Goal: Information Seeking & Learning: Learn about a topic

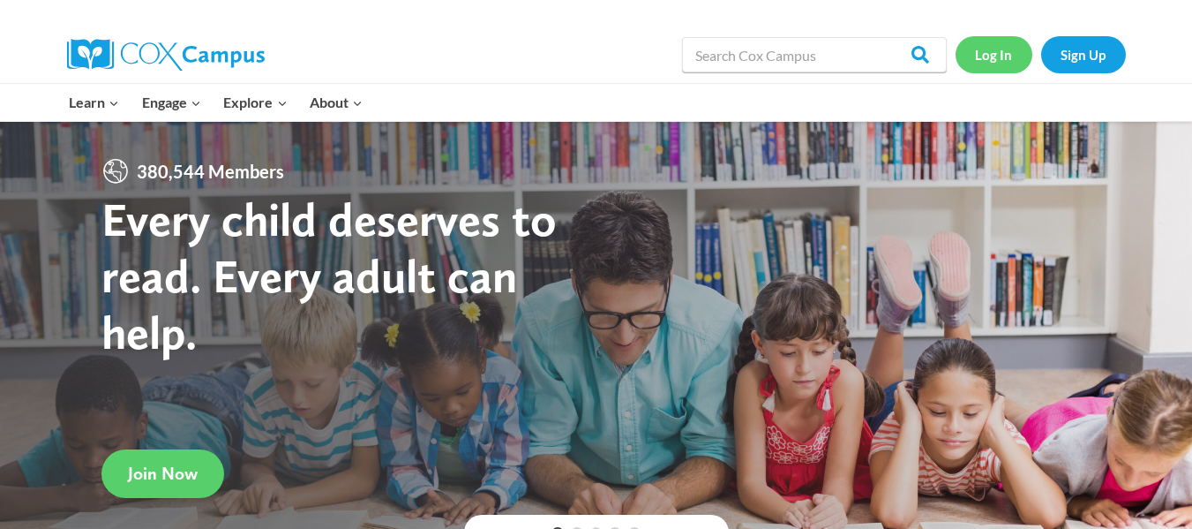
click at [662, 61] on link "Log In" at bounding box center [994, 54] width 77 height 36
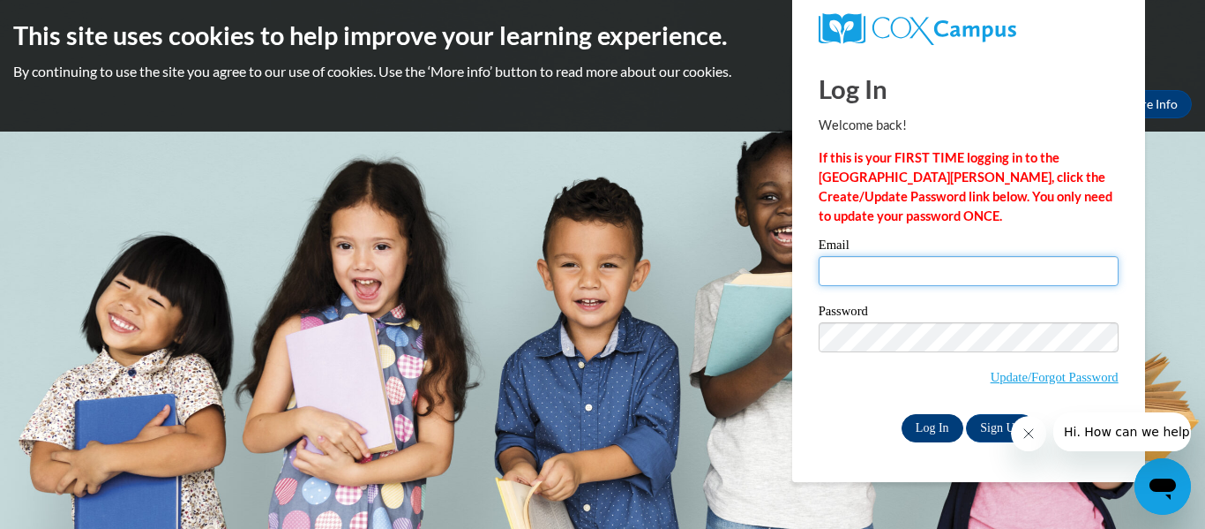
type input "[EMAIL_ADDRESS][DOMAIN_NAME]"
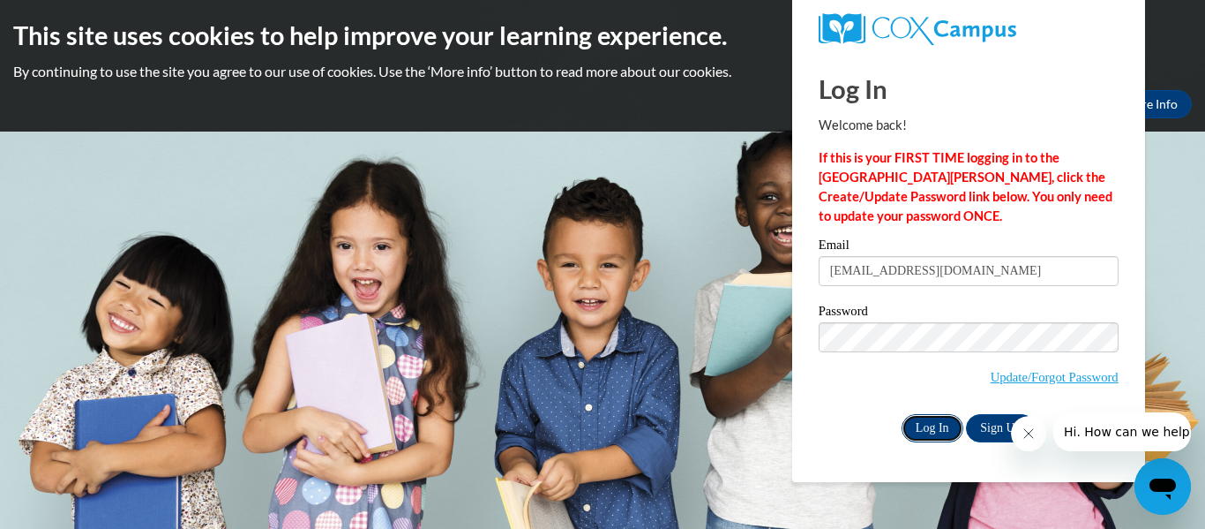
click at [922, 429] on input "Log In" at bounding box center [933, 428] width 62 height 28
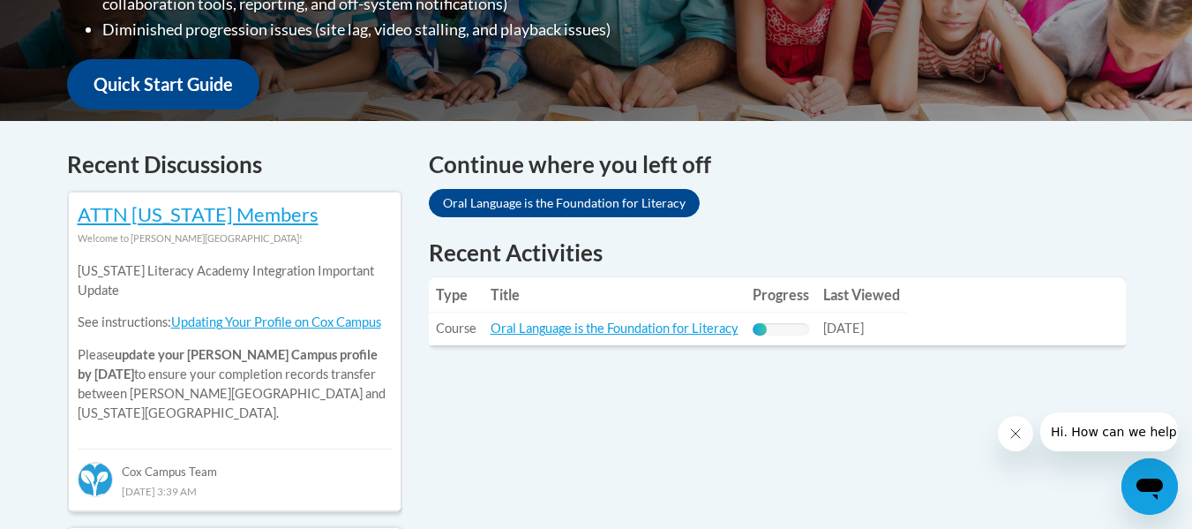
scroll to position [656, 0]
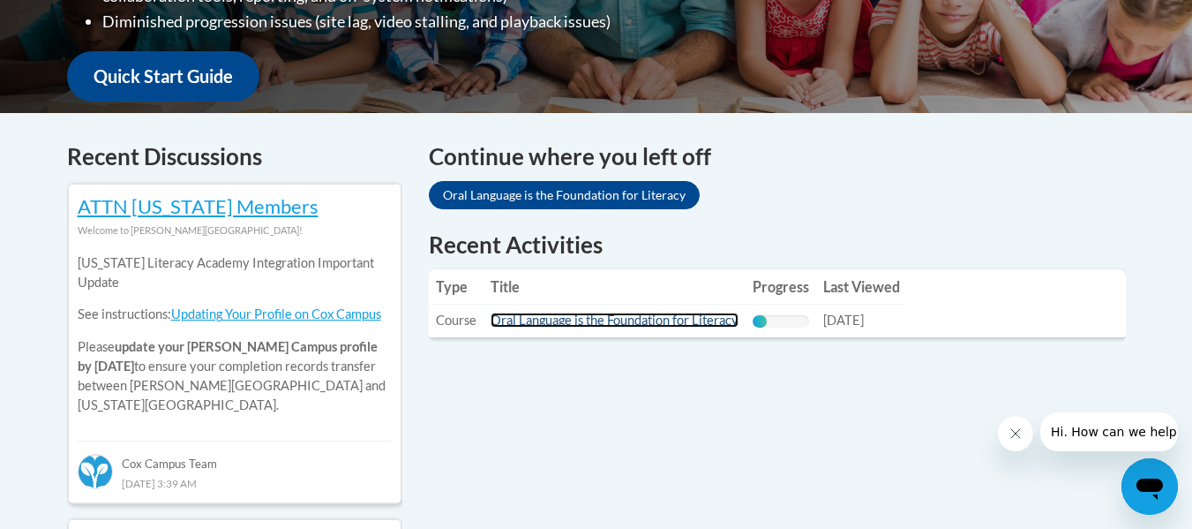
click at [612, 312] on link "Oral Language is the Foundation for Literacy" at bounding box center [615, 319] width 248 height 15
